Goal: Task Accomplishment & Management: Manage account settings

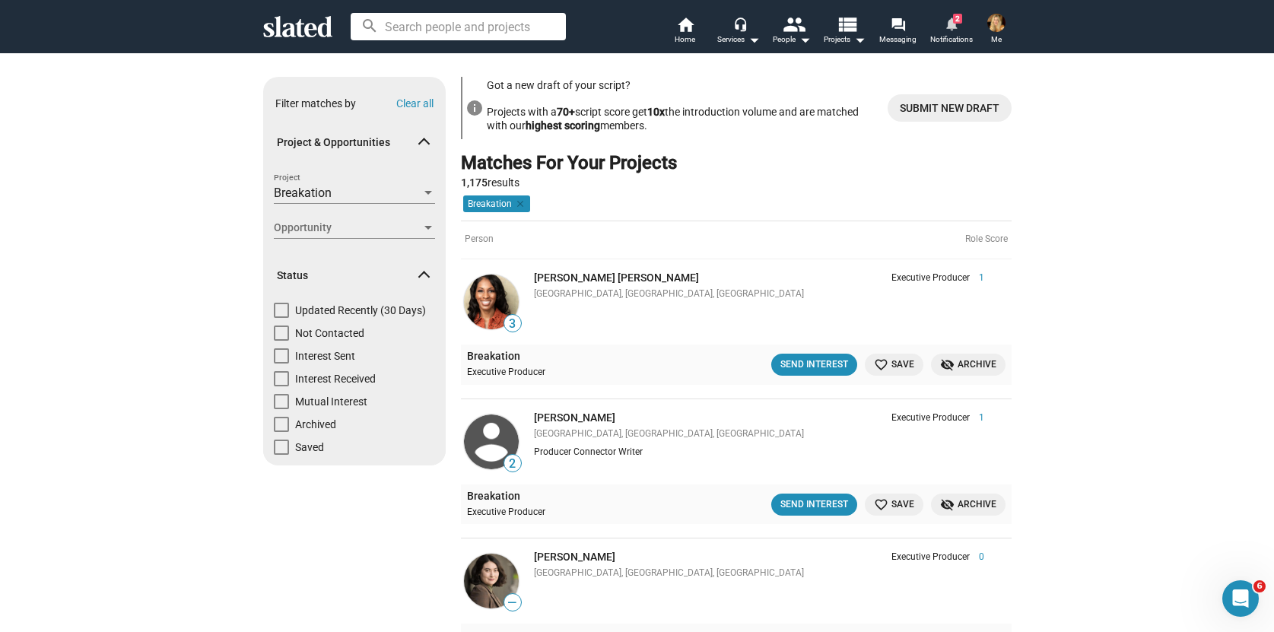
click at [958, 22] on span "2" at bounding box center [957, 19] width 9 height 10
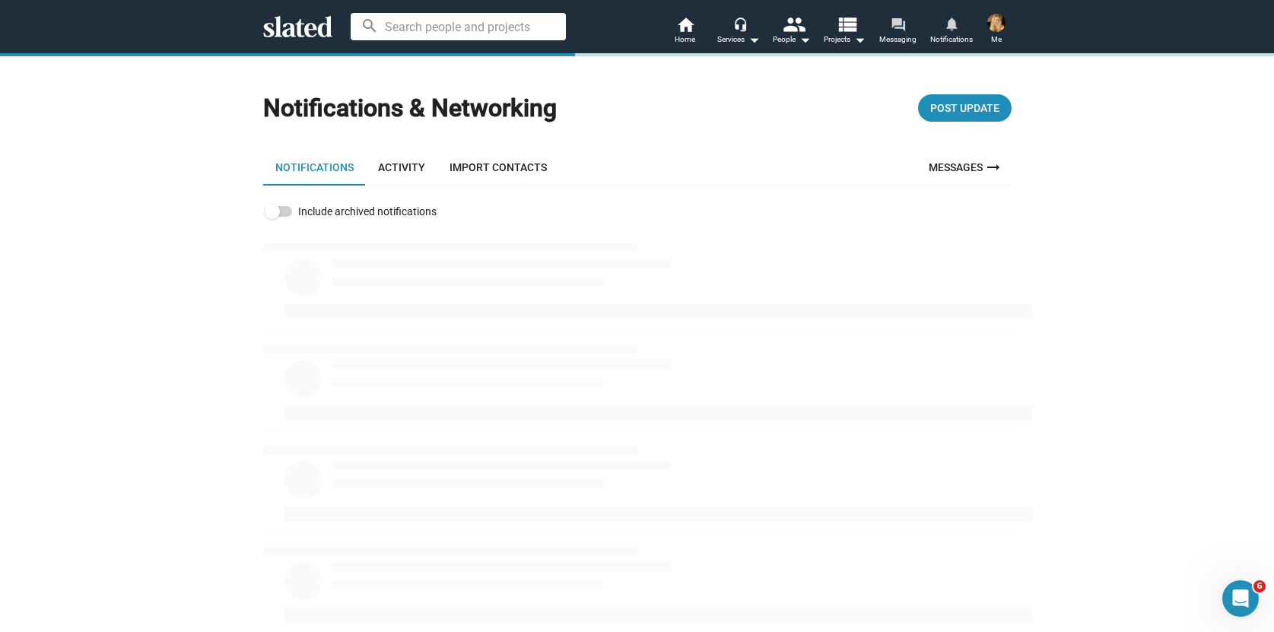
click at [904, 28] on mat-icon "forum" at bounding box center [898, 24] width 14 height 14
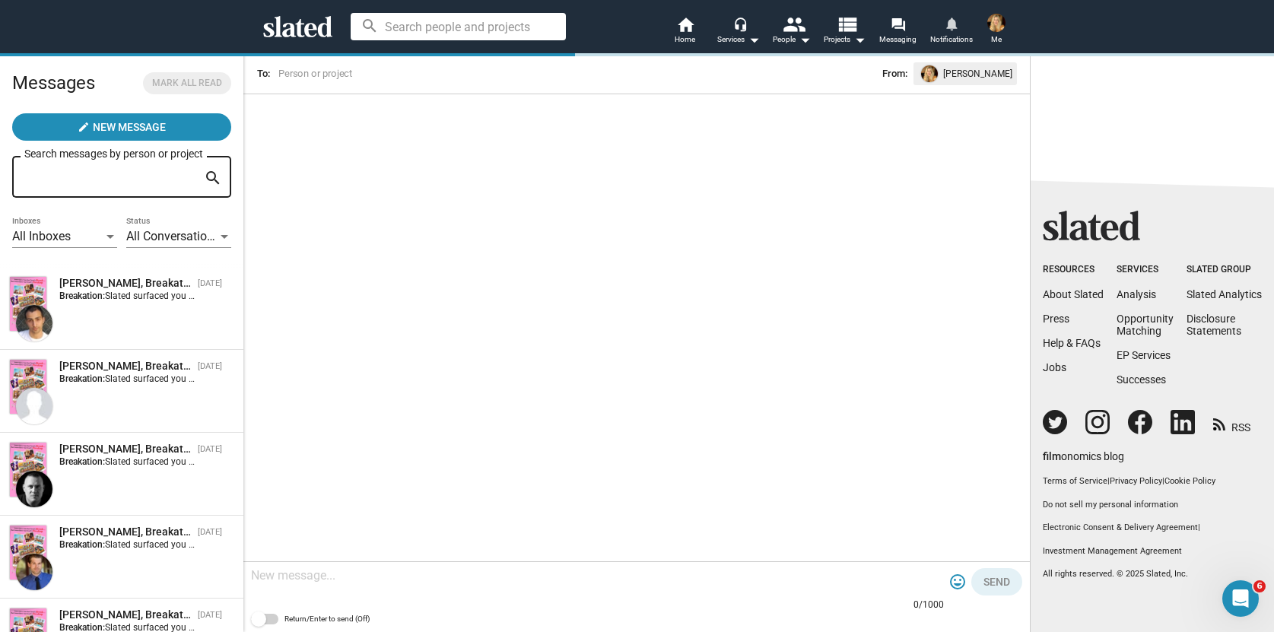
click at [993, 36] on span "Me" at bounding box center [996, 39] width 11 height 18
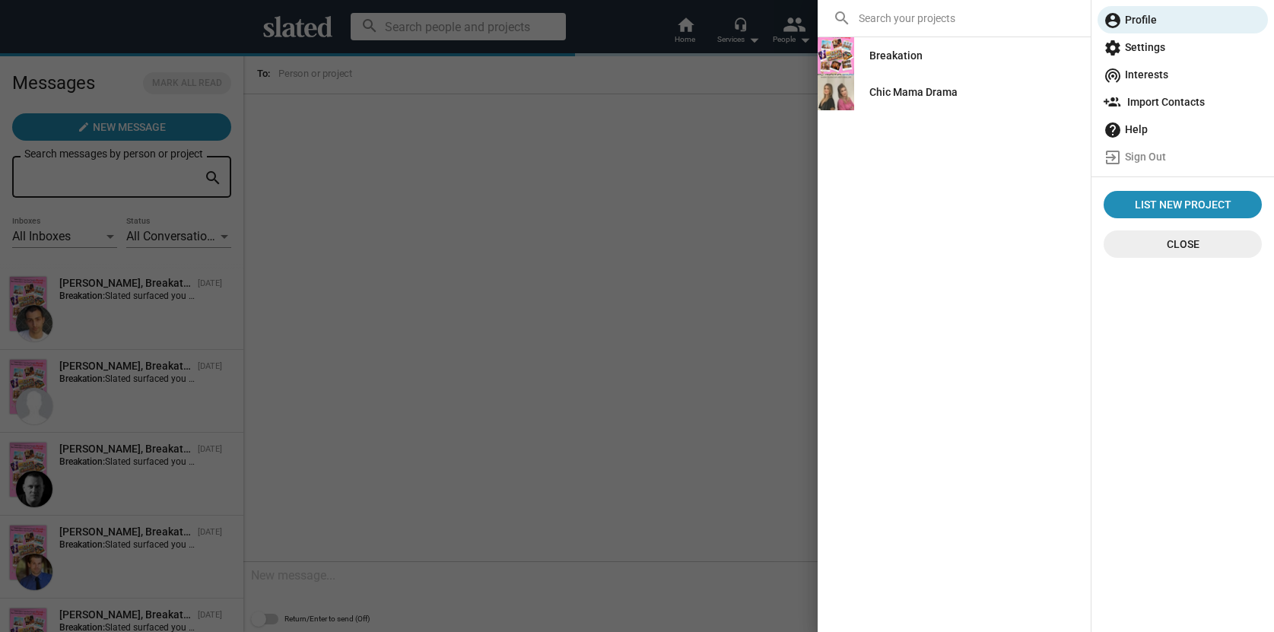
click at [1150, 43] on span "settings Settings" at bounding box center [1183, 46] width 158 height 27
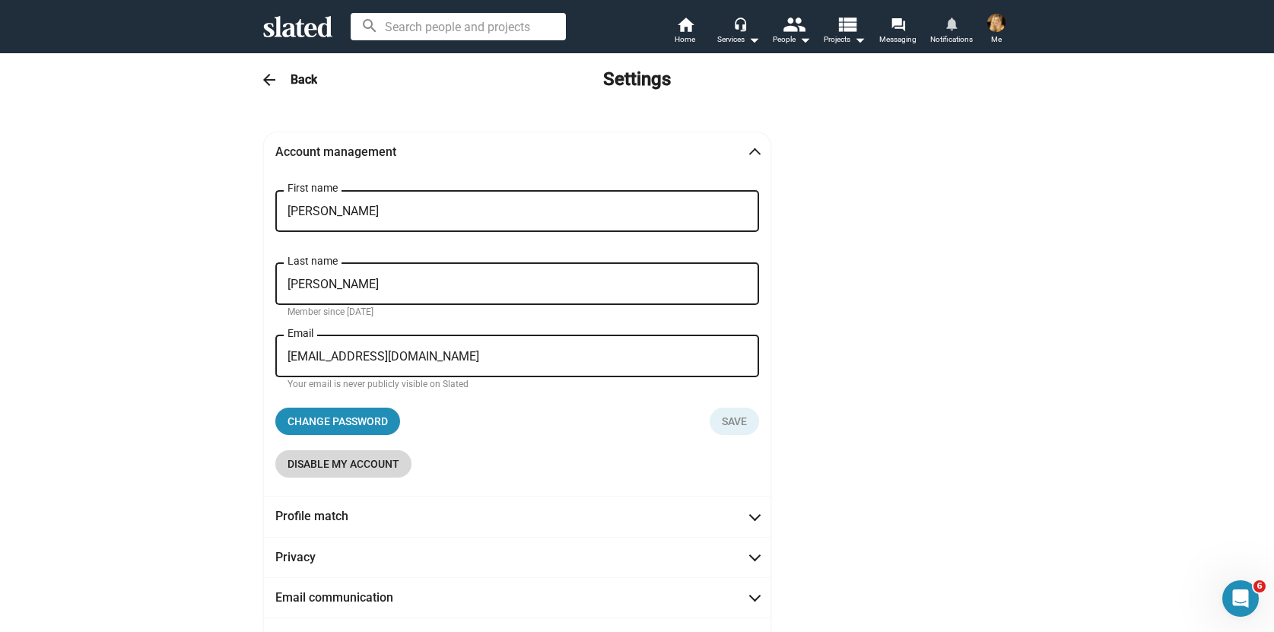
click at [351, 460] on span "Disable my account" at bounding box center [344, 463] width 112 height 27
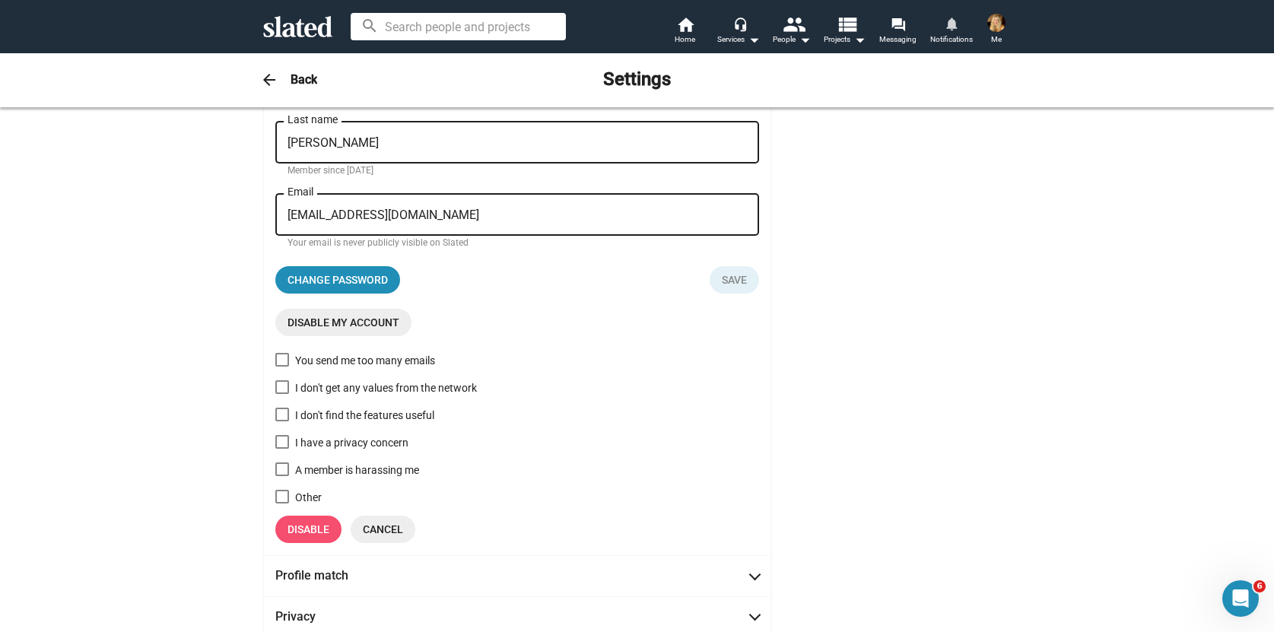
scroll to position [147, 0]
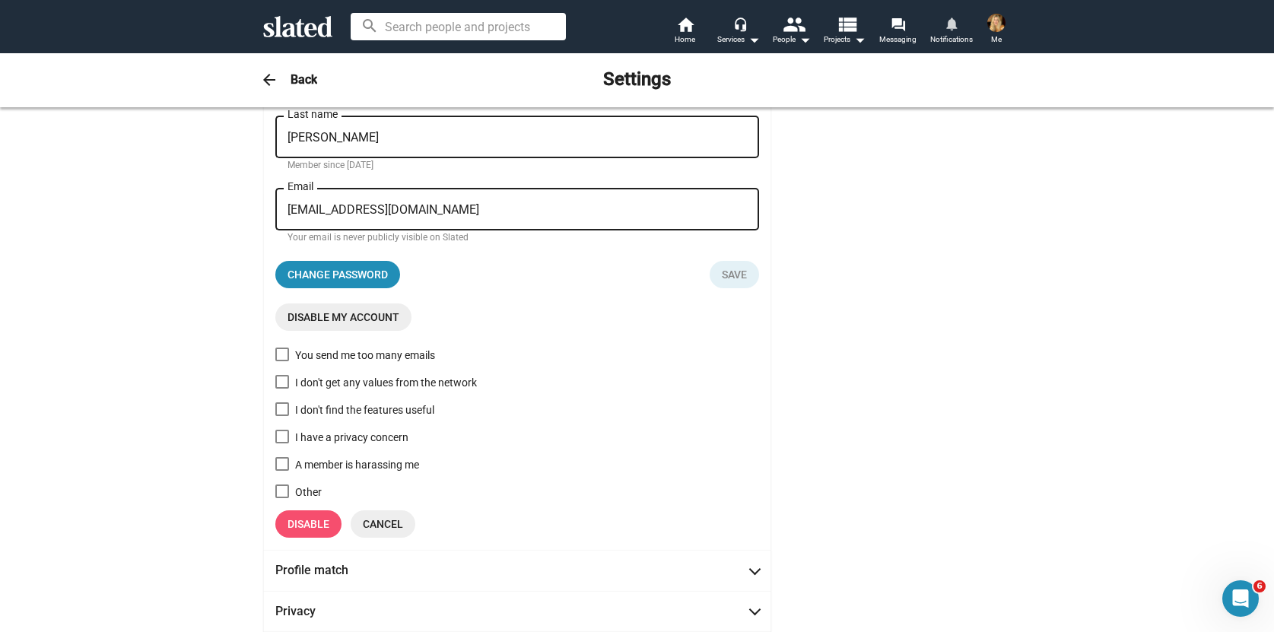
click at [283, 378] on span at bounding box center [282, 382] width 14 height 14
click at [282, 389] on input "I don't get any values from the network" at bounding box center [281, 389] width 1 height 1
checkbox input "true"
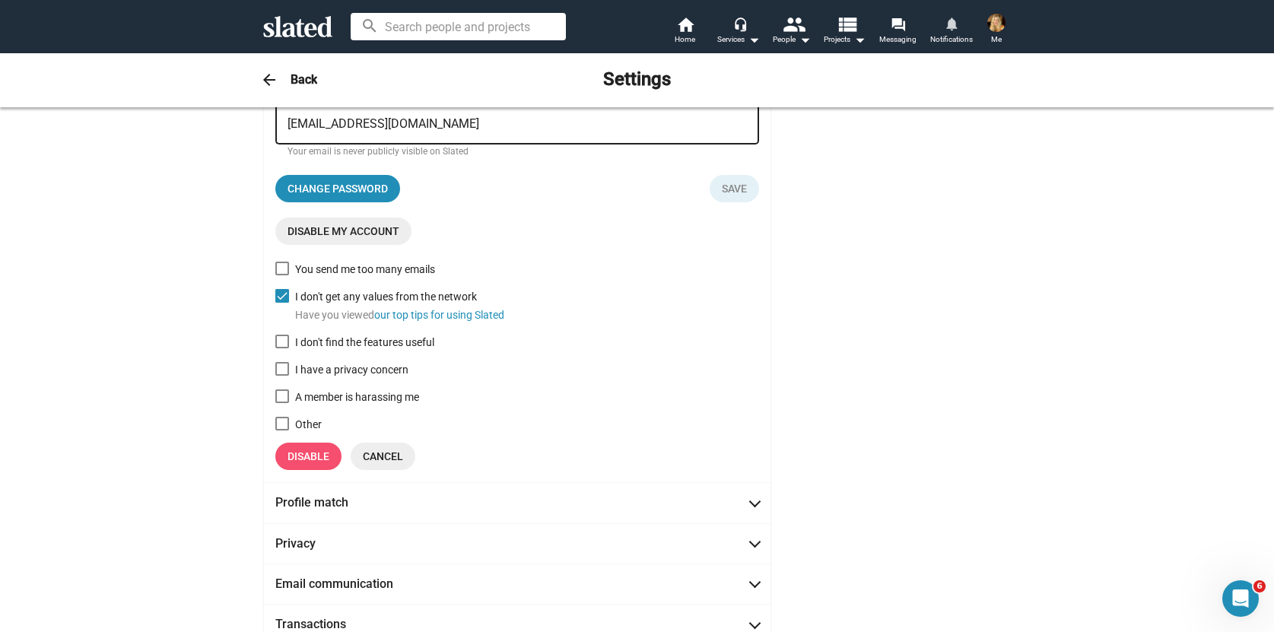
scroll to position [268, 0]
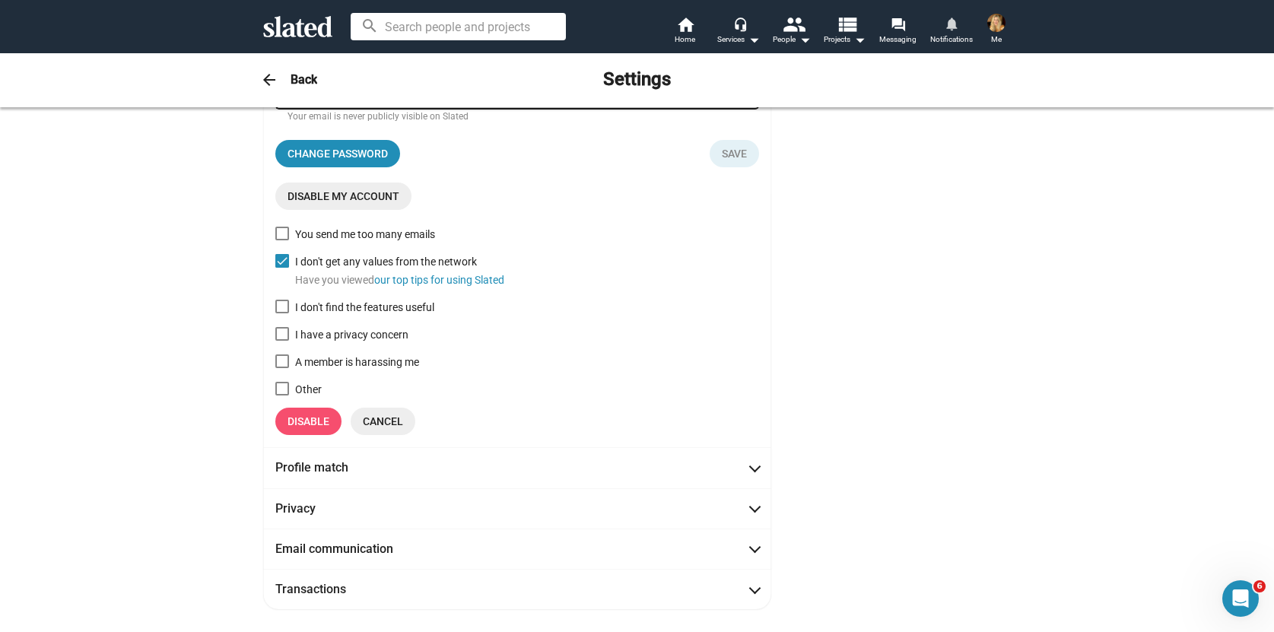
click at [304, 424] on span "Disable" at bounding box center [309, 421] width 42 height 27
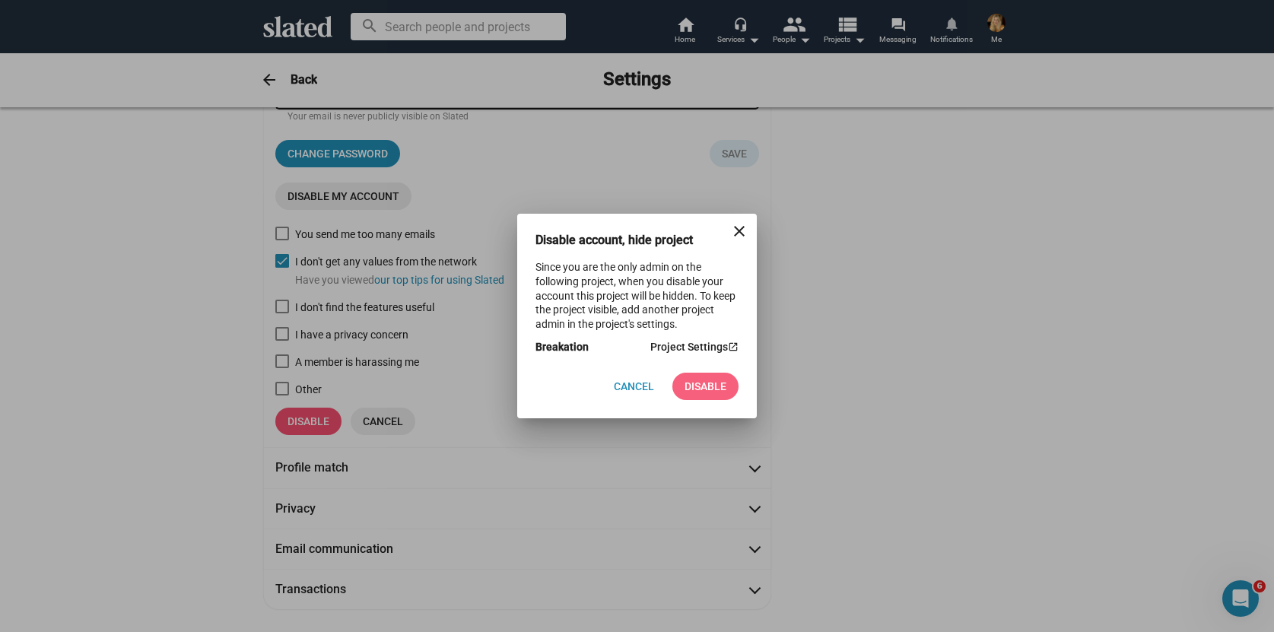
click at [705, 389] on span "Disable" at bounding box center [706, 386] width 42 height 27
